Goal: Find specific page/section: Find specific page/section

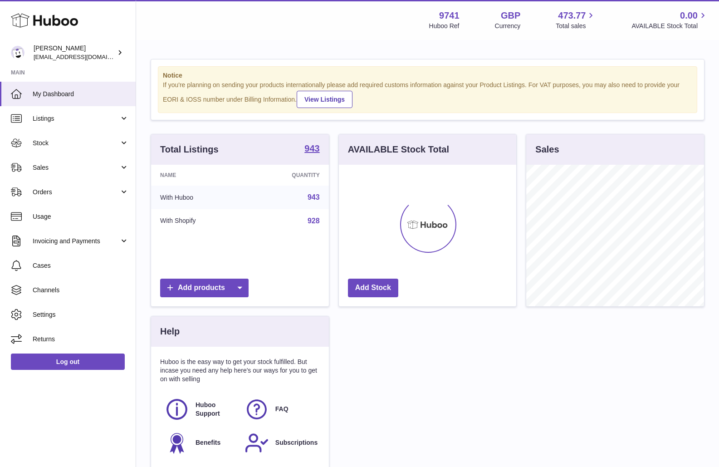
scroll to position [141, 178]
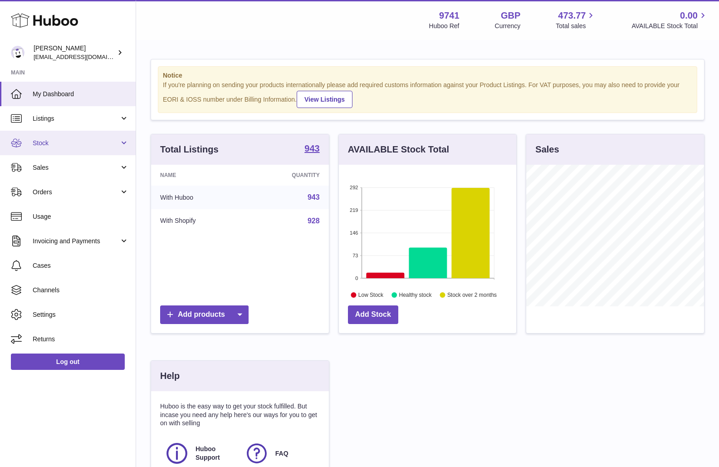
click at [49, 142] on span "Stock" at bounding box center [76, 143] width 87 height 9
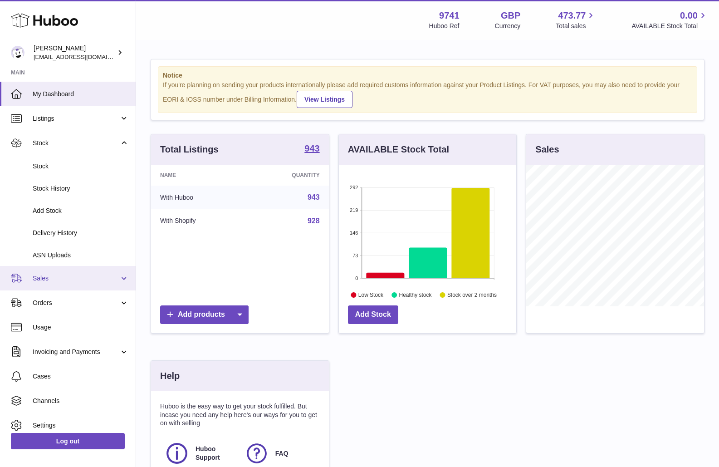
click at [50, 288] on link "Sales" at bounding box center [68, 278] width 136 height 24
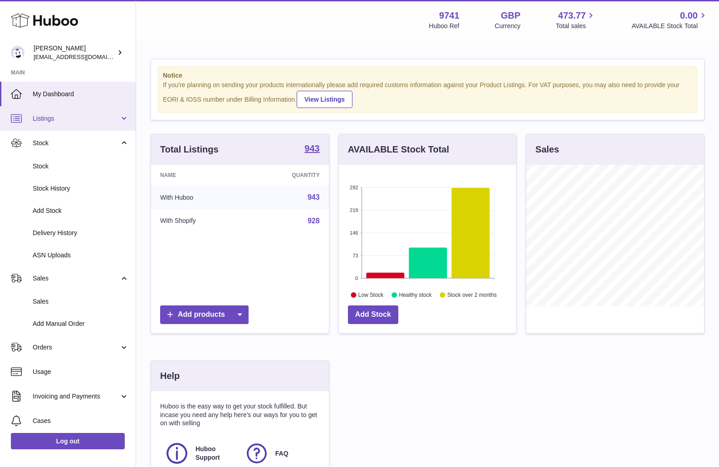
click at [61, 115] on span "Listings" at bounding box center [76, 118] width 87 height 9
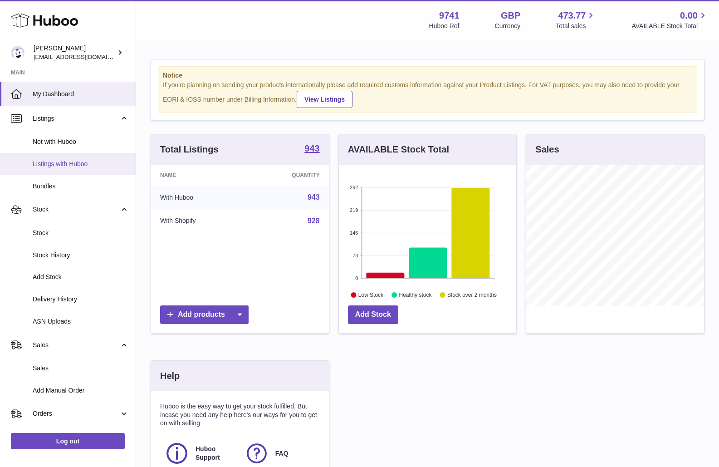
click at [60, 169] on link "Listings with Huboo" at bounding box center [68, 164] width 136 height 22
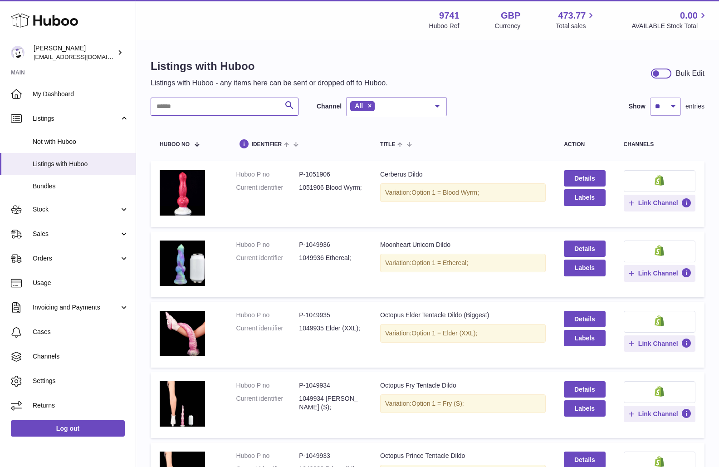
click at [195, 103] on input "text" at bounding box center [225, 107] width 148 height 18
click at [190, 113] on input "text" at bounding box center [225, 107] width 148 height 18
paste input "*"
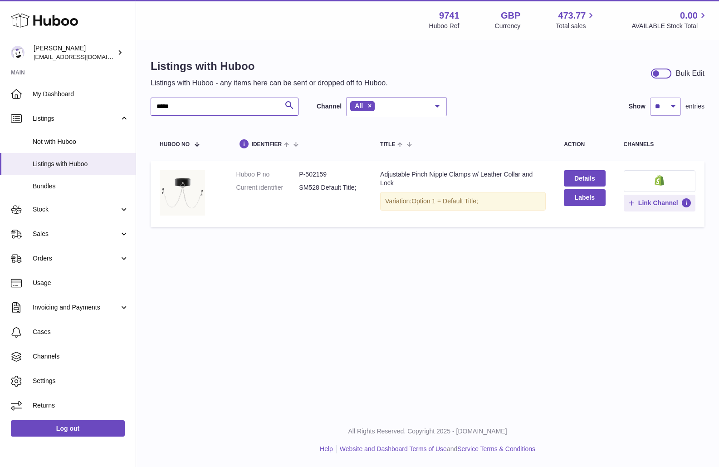
type input "*****"
